Goal: Entertainment & Leisure: Consume media (video, audio)

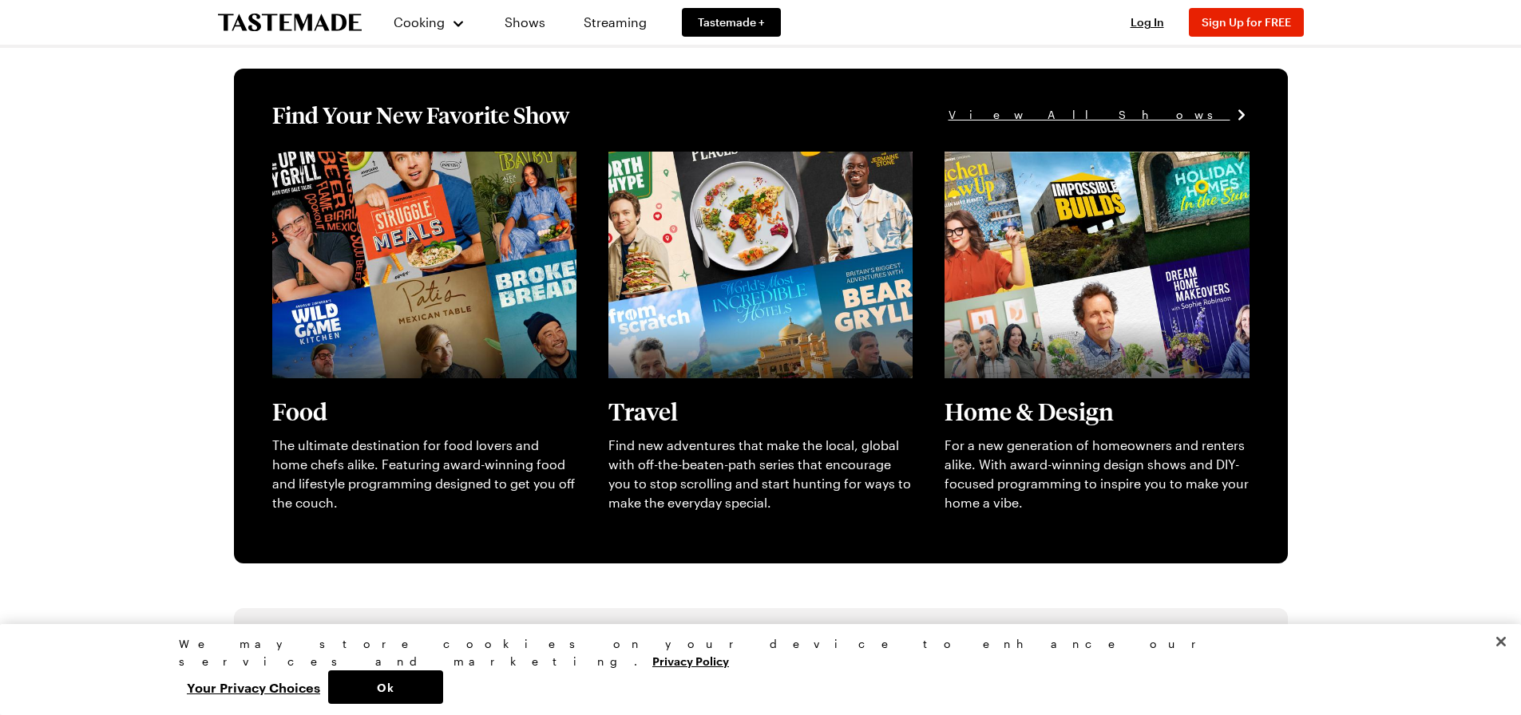
scroll to position [479, 0]
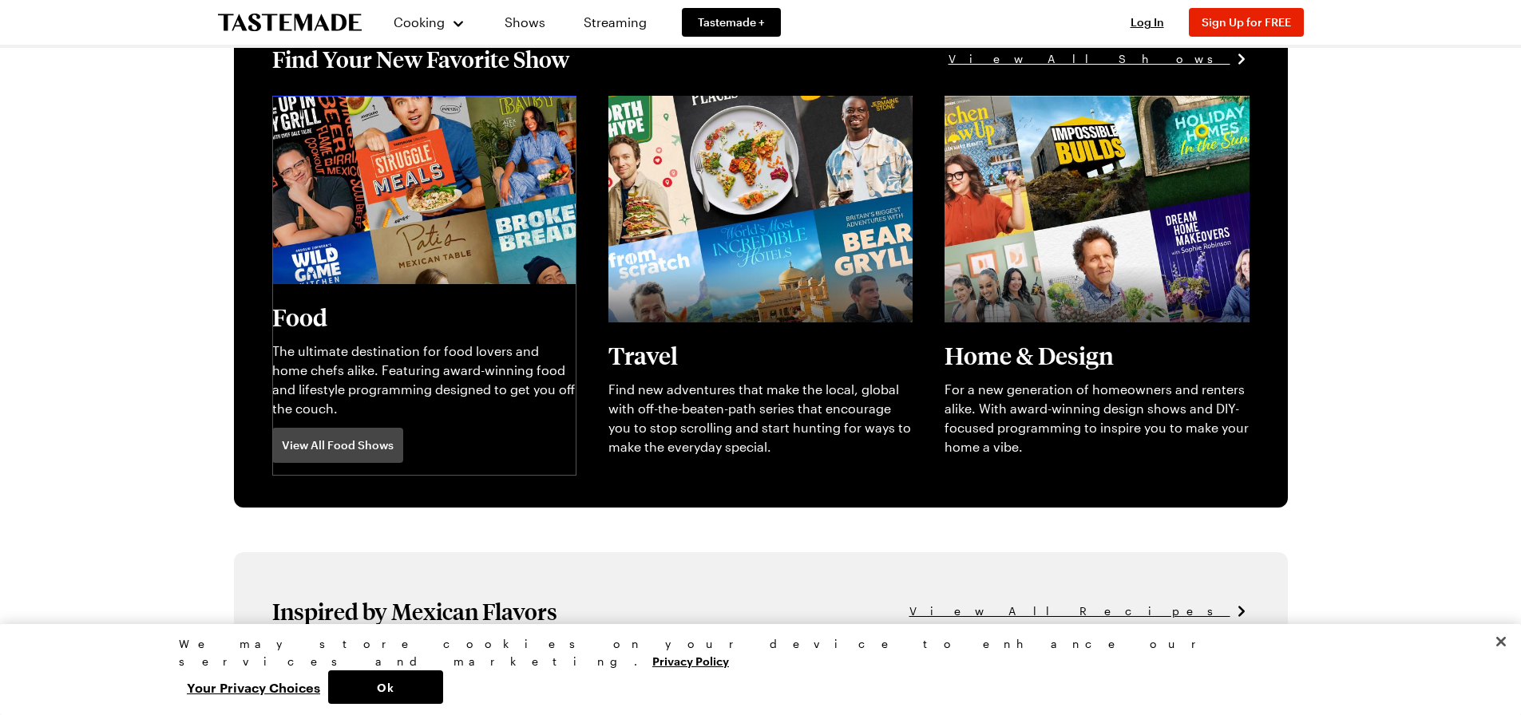
click at [353, 113] on link "View full content for [object Object]" at bounding box center [381, 104] width 218 height 15
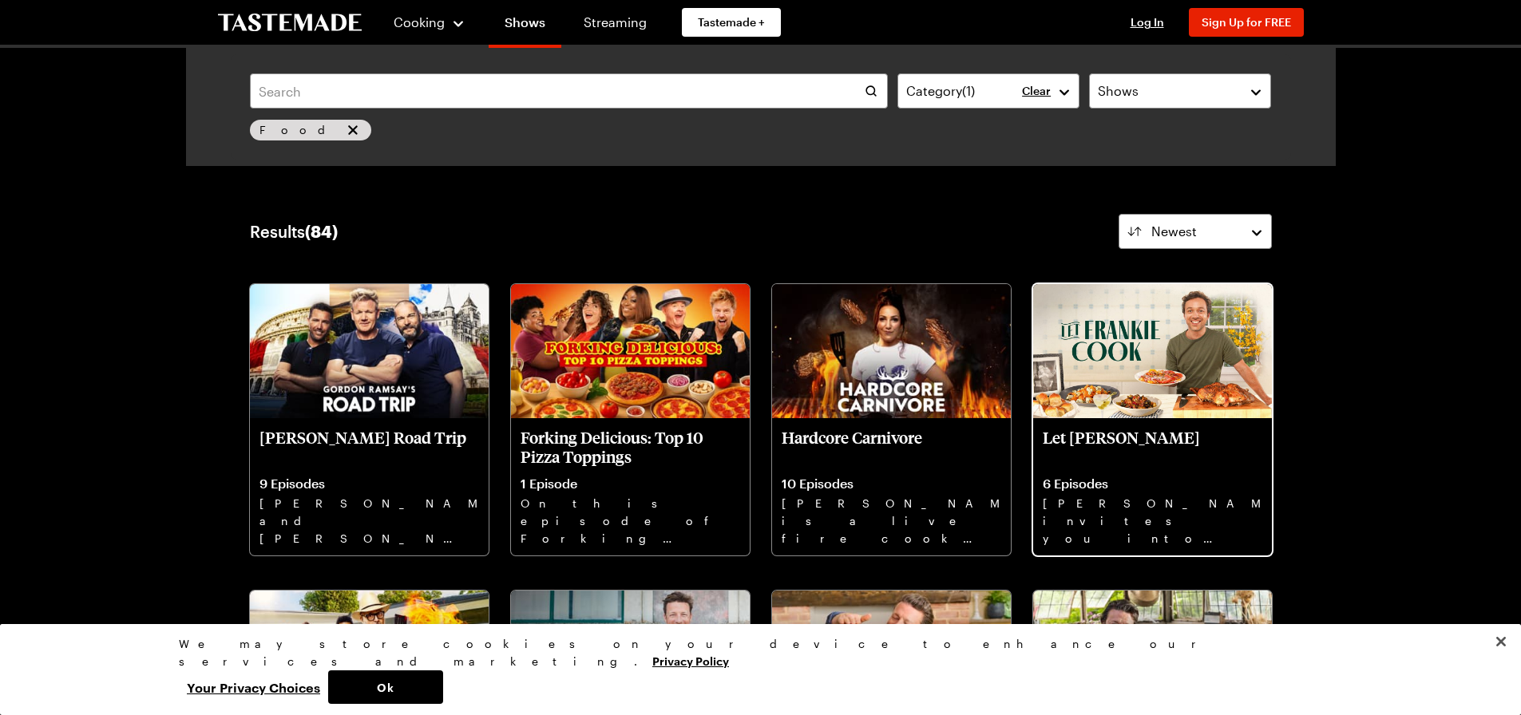
click at [1161, 432] on p "Let [PERSON_NAME]" at bounding box center [1151, 447] width 219 height 38
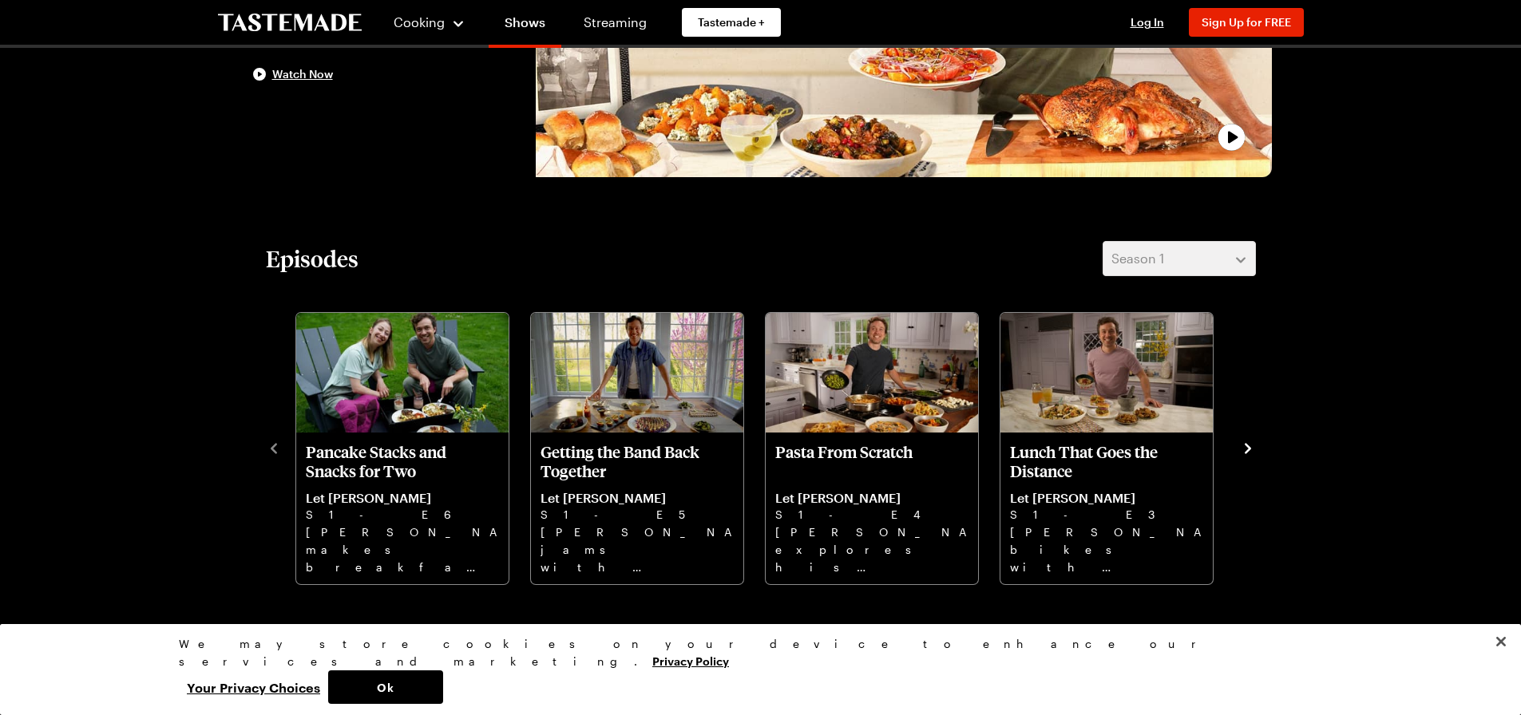
scroll to position [319, 0]
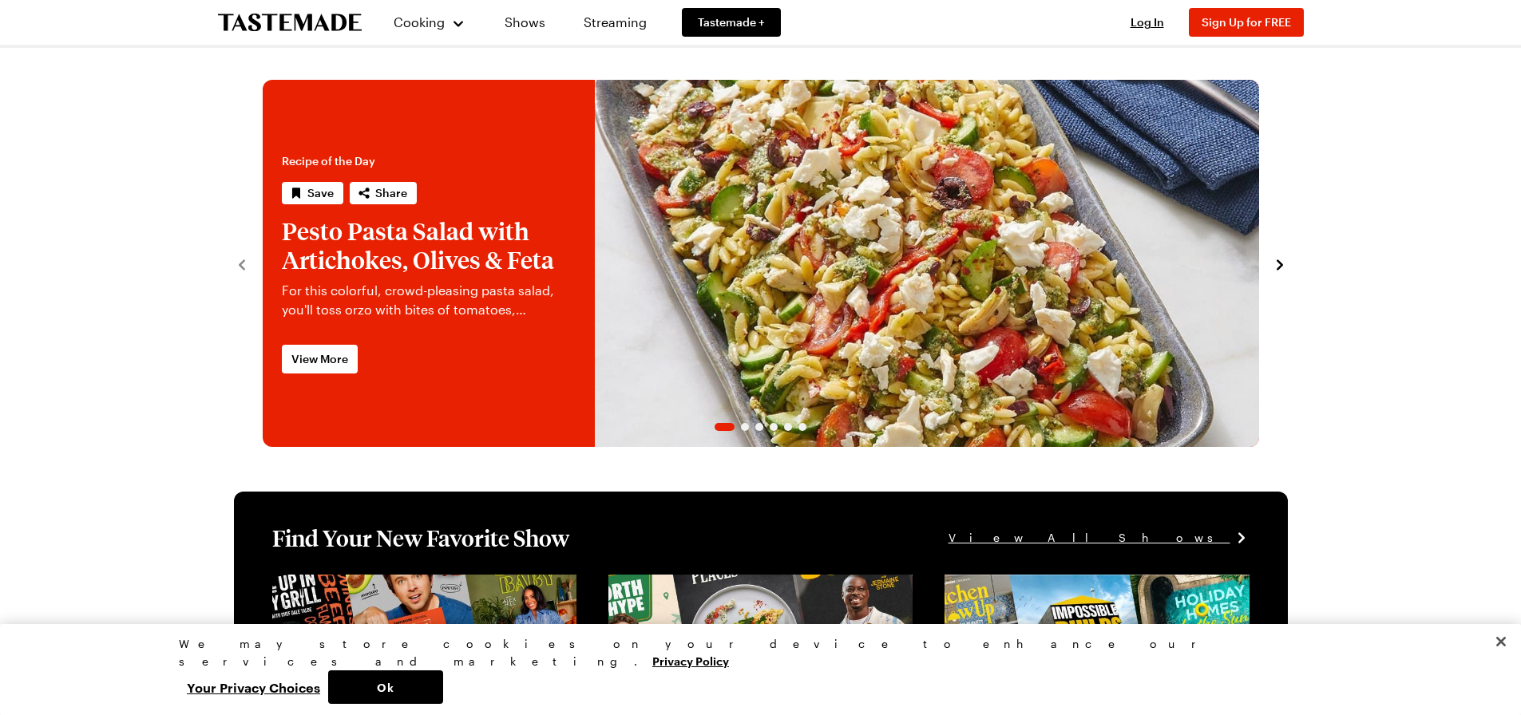
scroll to position [479, 0]
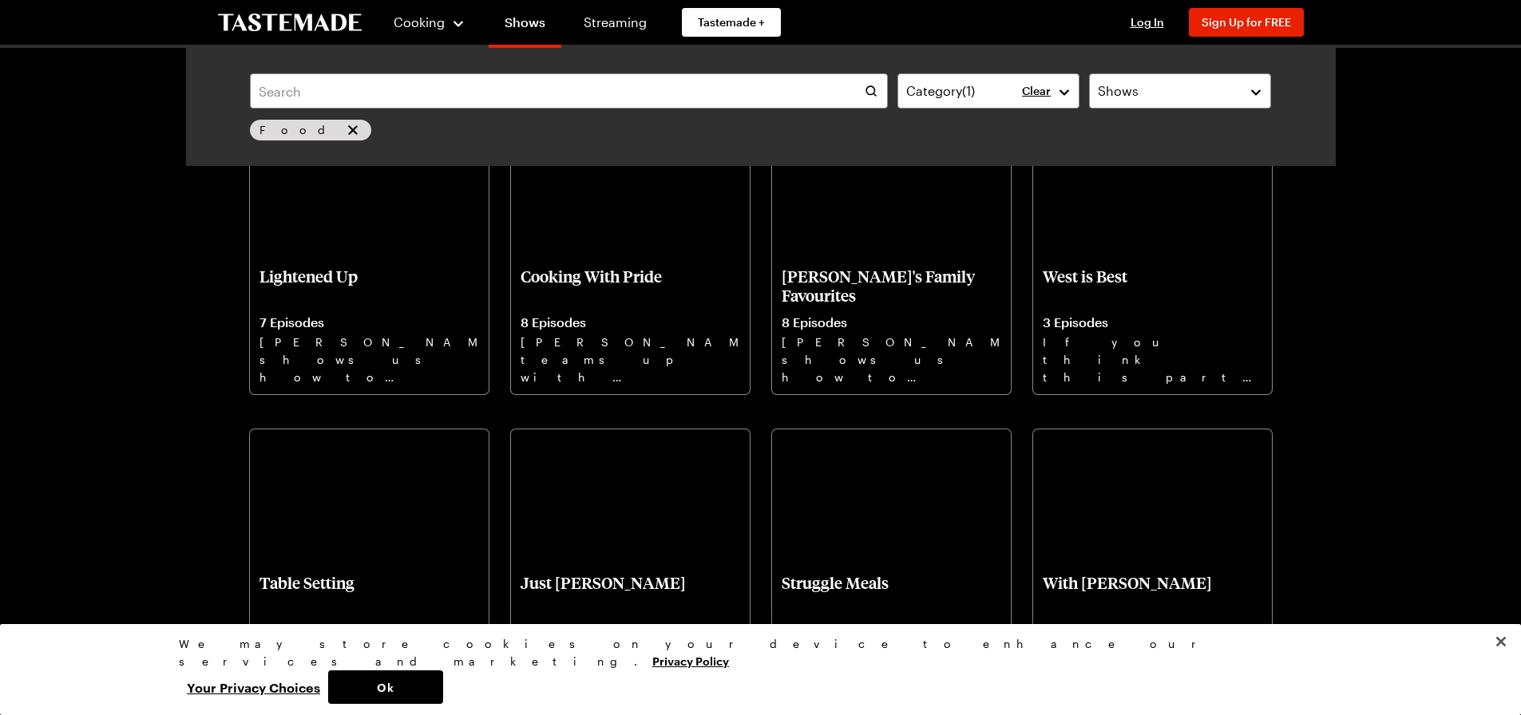
scroll to position [4789, 0]
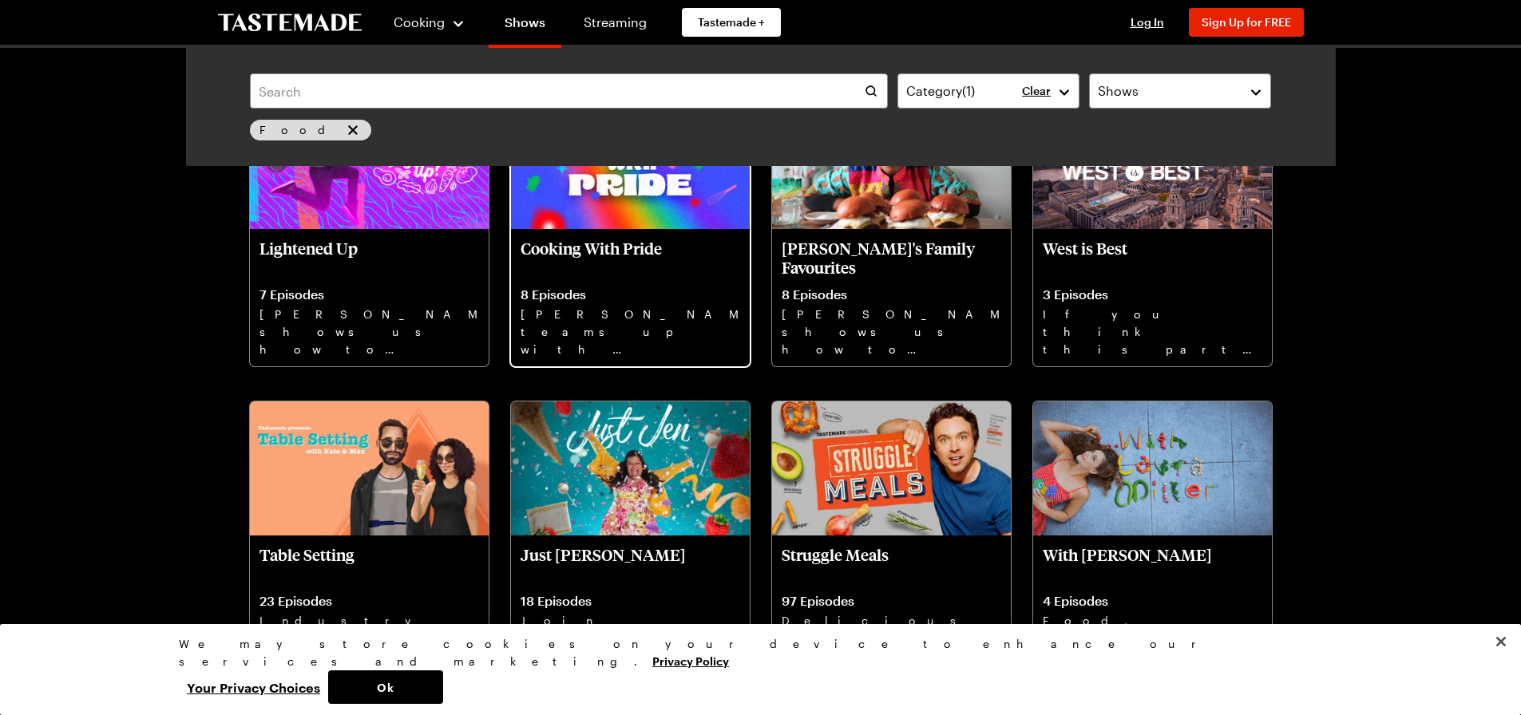
click at [617, 239] on p "Cooking With Pride" at bounding box center [629, 258] width 219 height 38
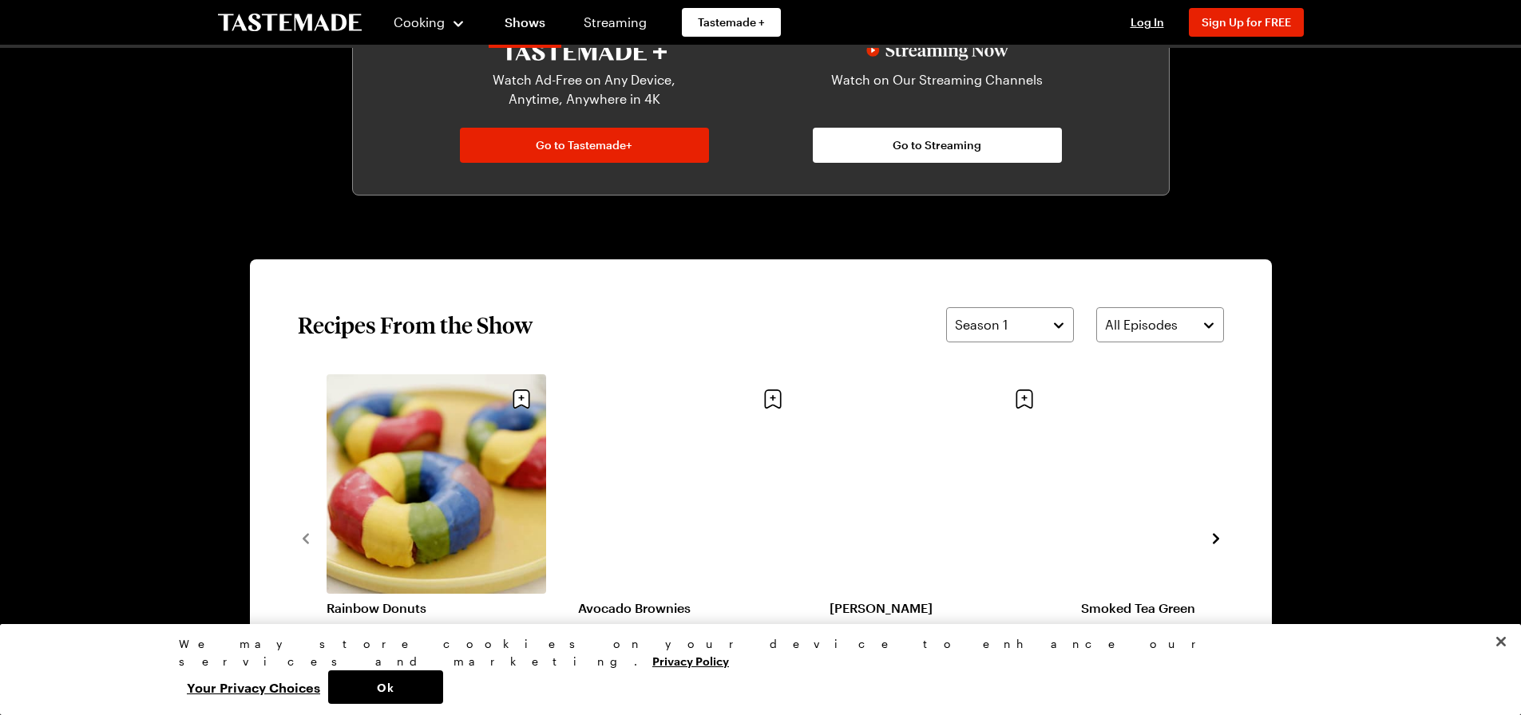
scroll to position [718, 0]
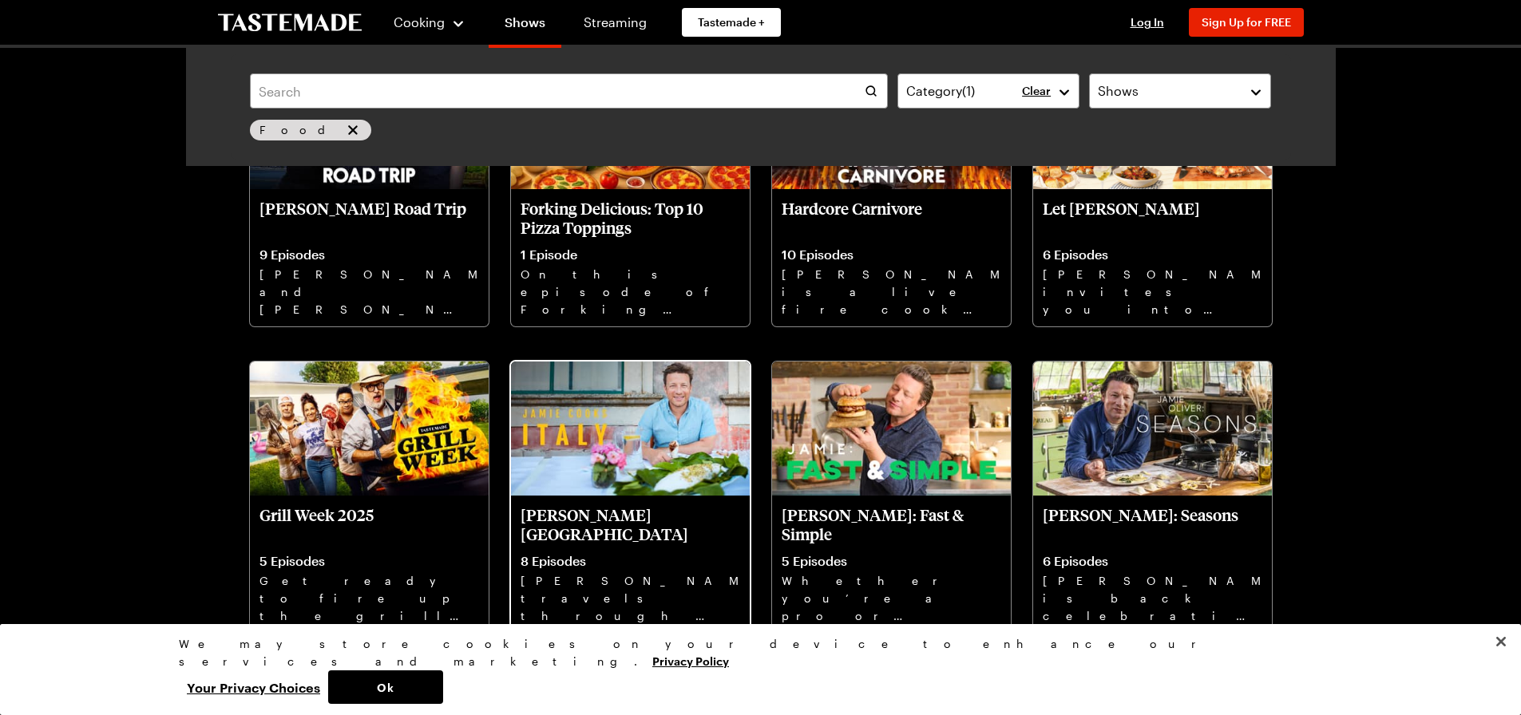
scroll to position [81, 0]
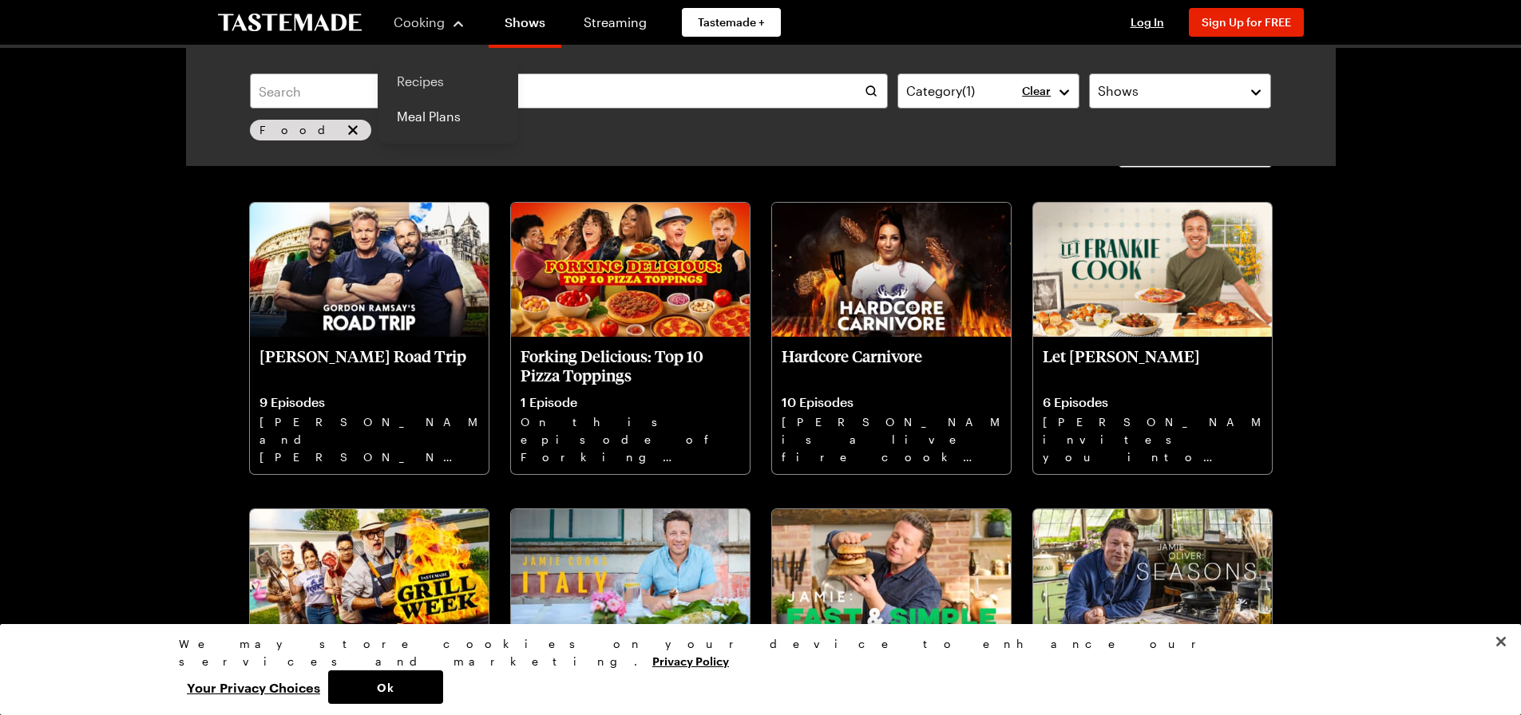
click at [435, 78] on link "Recipes" at bounding box center [447, 81] width 121 height 35
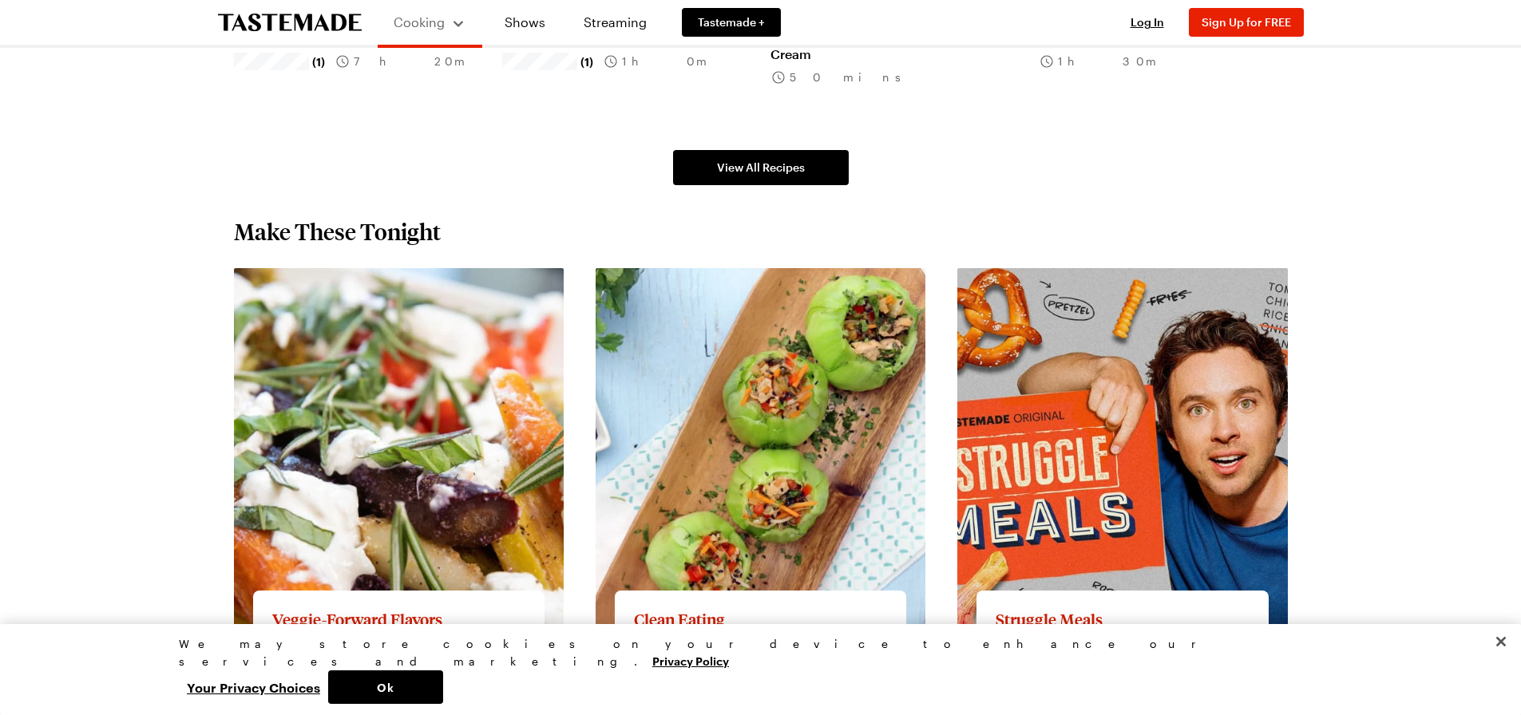
scroll to position [1197, 0]
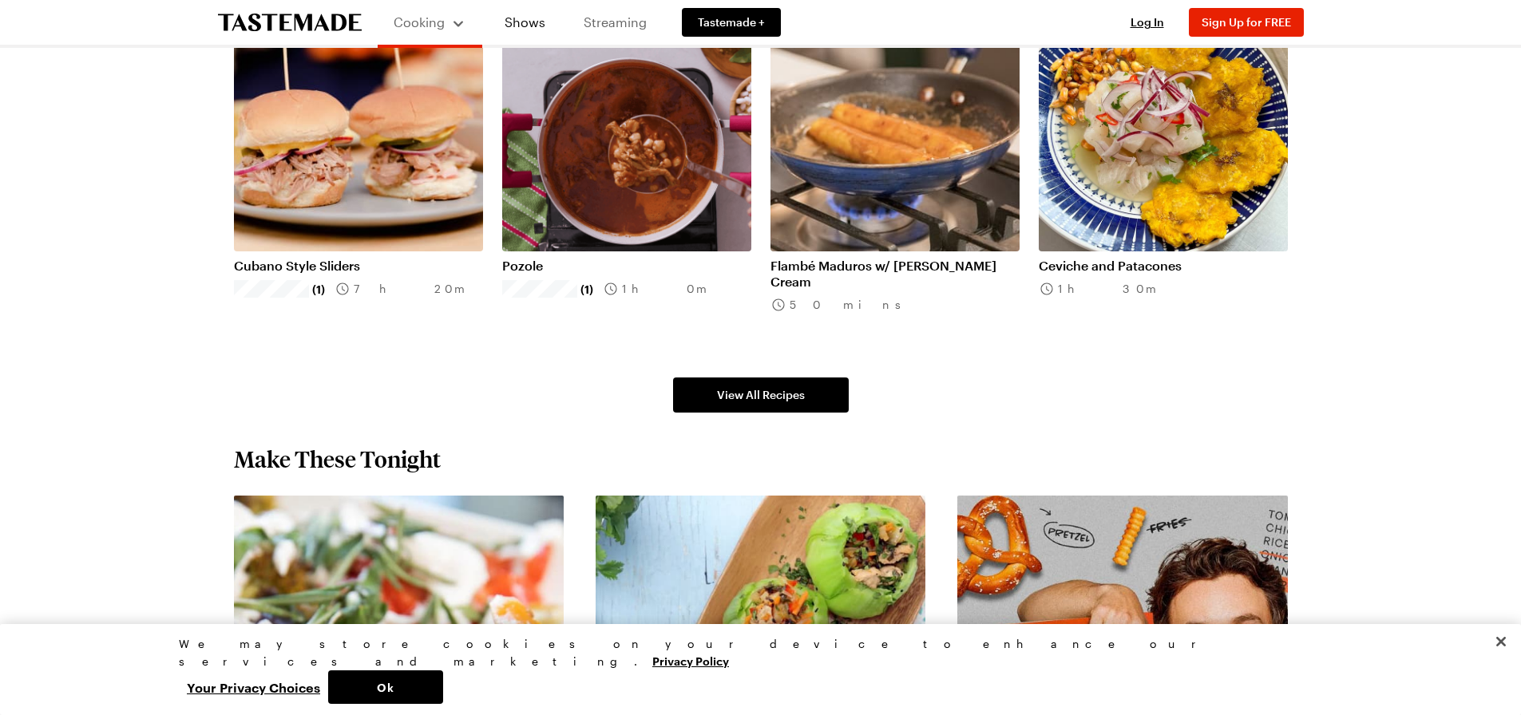
click at [615, 18] on link "Streaming" at bounding box center [615, 22] width 95 height 45
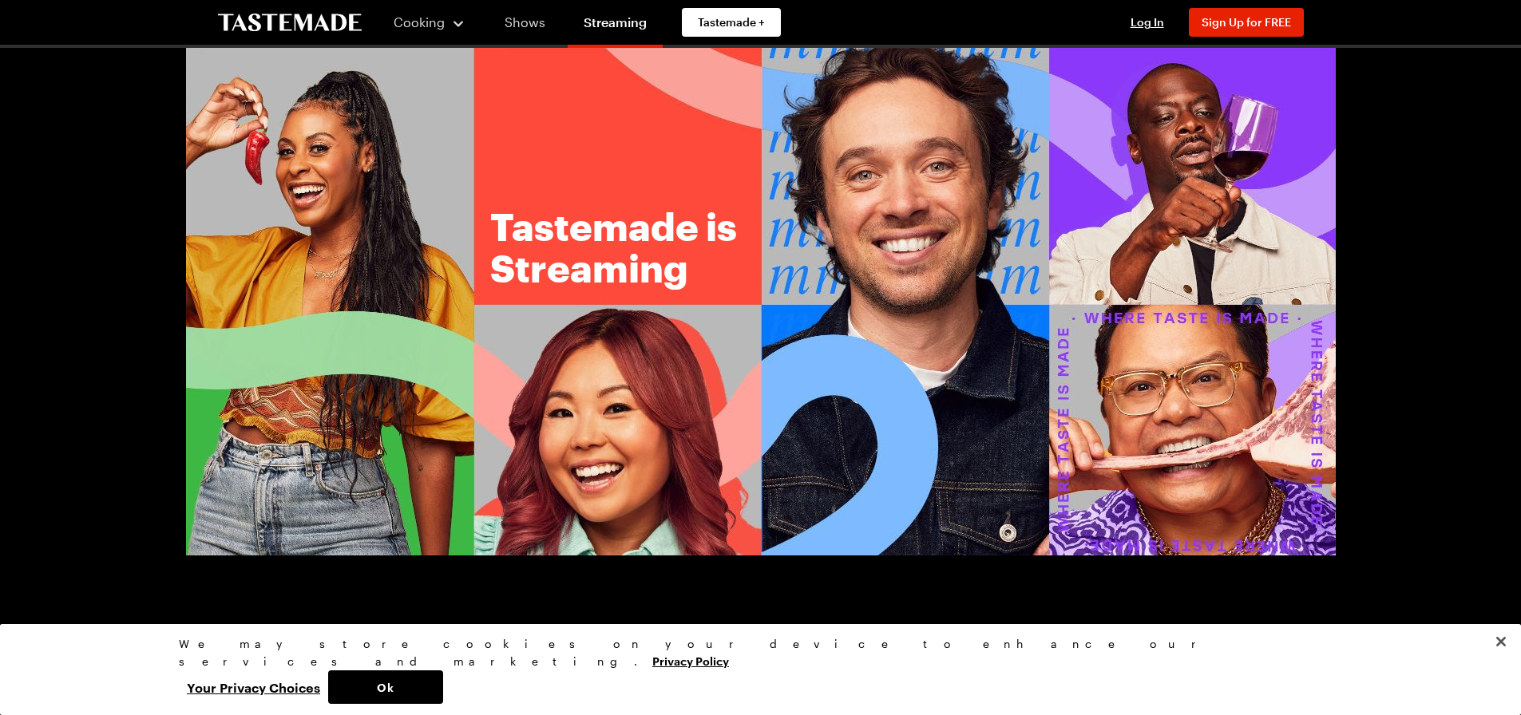
click at [519, 22] on link "Shows" at bounding box center [524, 22] width 73 height 45
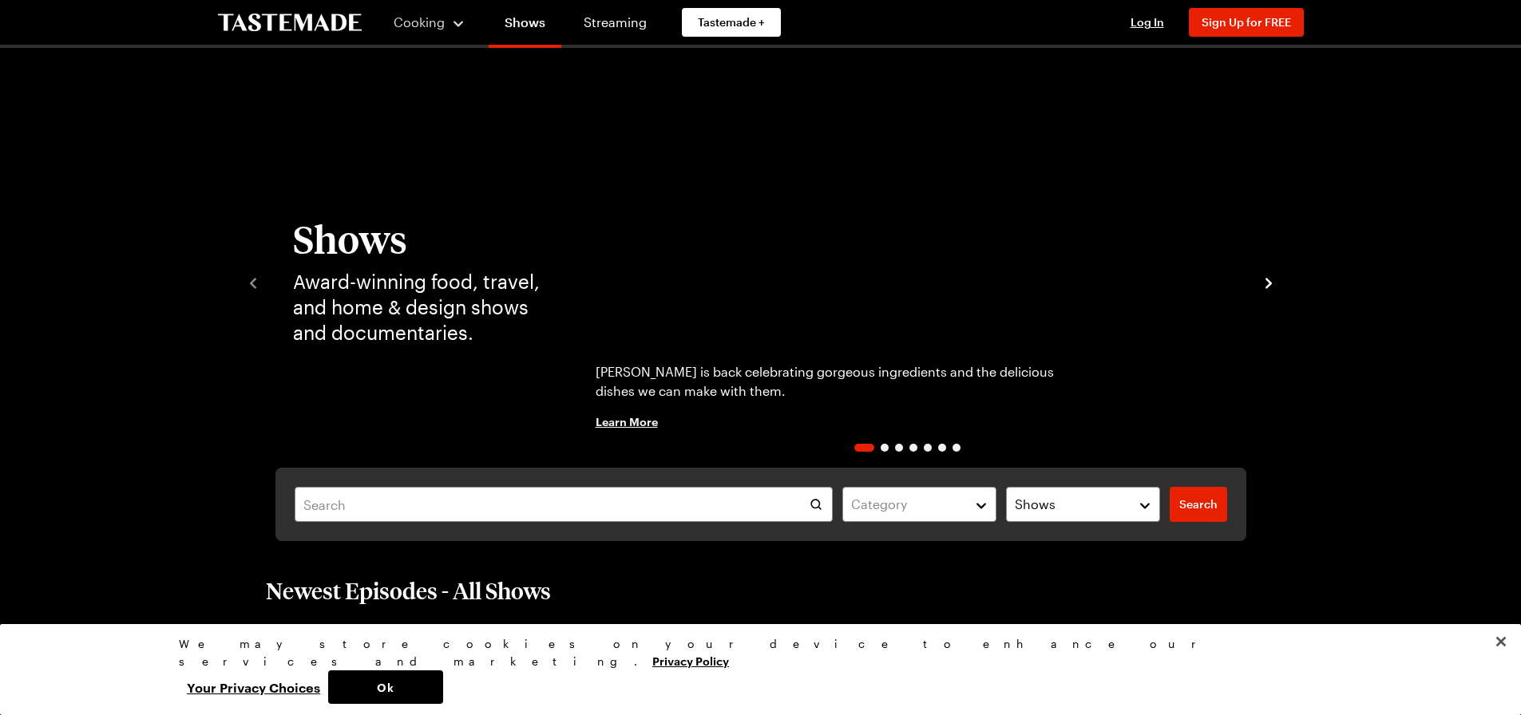
click at [623, 425] on span "Learn More" at bounding box center [626, 421] width 62 height 16
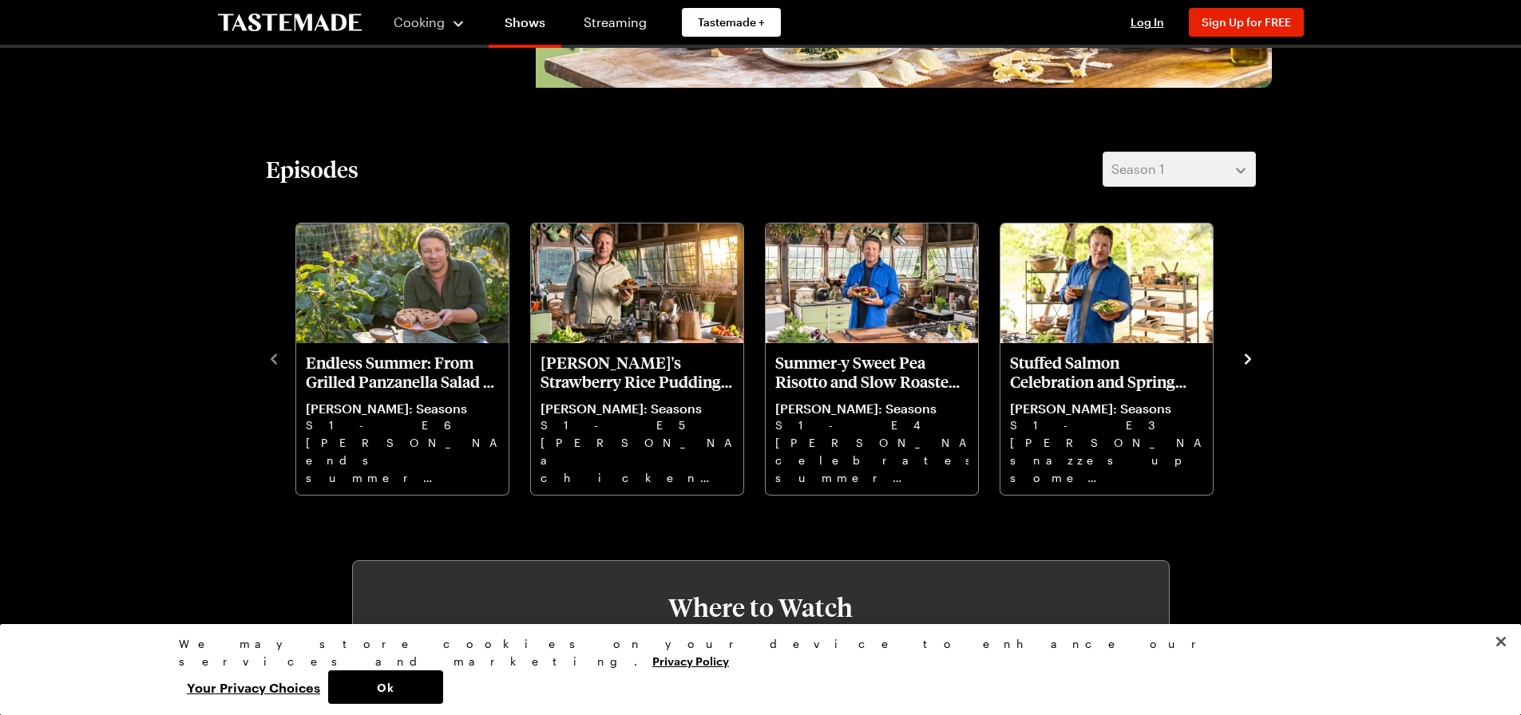
scroll to position [319, 0]
